Goal: Transaction & Acquisition: Download file/media

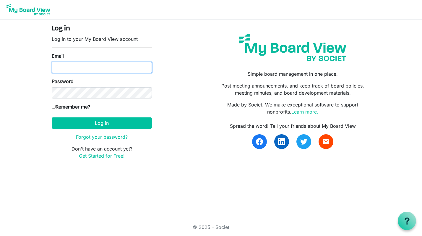
click at [97, 66] on input "Email" at bounding box center [102, 67] width 100 height 11
type input "[PERSON_NAME][EMAIL_ADDRESS][PERSON_NAME][DOMAIN_NAME]"
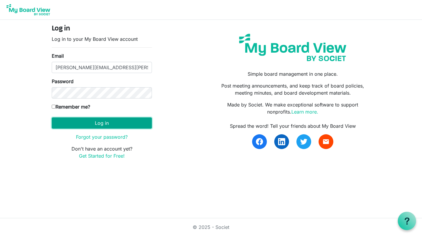
click at [92, 118] on button "Log in" at bounding box center [102, 122] width 100 height 11
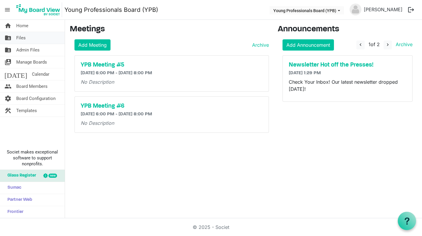
click at [36, 41] on link "folder_shared Files" at bounding box center [32, 38] width 65 height 12
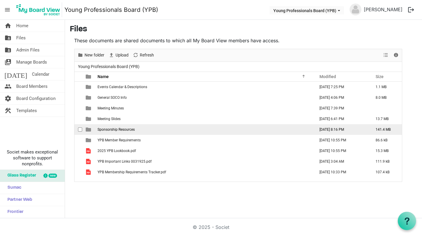
click at [123, 128] on span "Sponsorship Resources" at bounding box center [116, 130] width 37 height 4
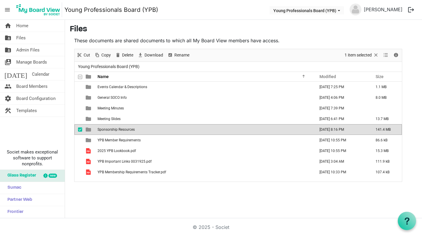
click at [123, 128] on span "Sponsorship Resources" at bounding box center [116, 130] width 37 height 4
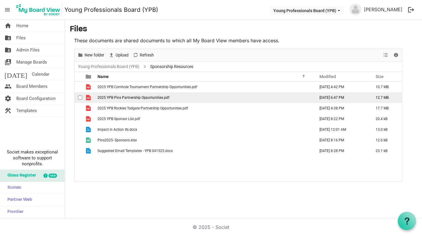
click at [137, 97] on span "2025 YPB Pins Partnership Opportunities.pdf" at bounding box center [134, 98] width 72 height 4
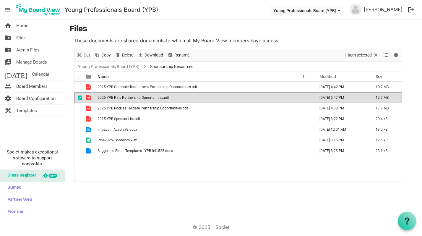
click at [137, 97] on span "2025 YPB Pins Partnership Opportunities.pdf" at bounding box center [134, 98] width 72 height 4
